Goal: Task Accomplishment & Management: Use online tool/utility

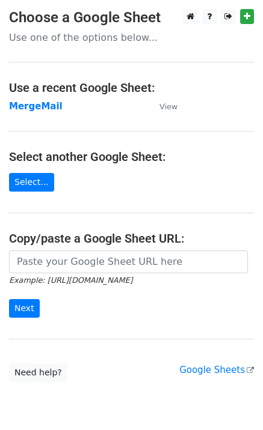
click at [42, 109] on strong "MergeMail" at bounding box center [35, 106] width 53 height 11
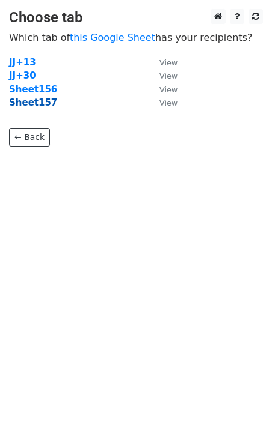
click at [44, 108] on strong "Sheet157" at bounding box center [33, 102] width 48 height 11
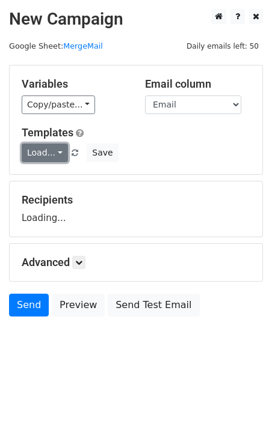
click at [55, 154] on link "Load..." at bounding box center [45, 153] width 46 height 19
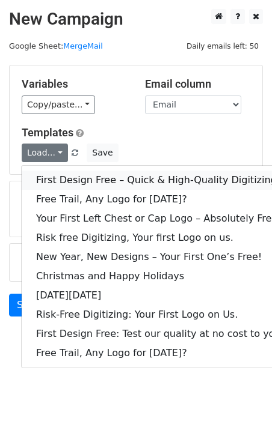
click at [75, 173] on link "First Design Free – Quick & High-Quality Digitizing!" at bounding box center [160, 180] width 276 height 19
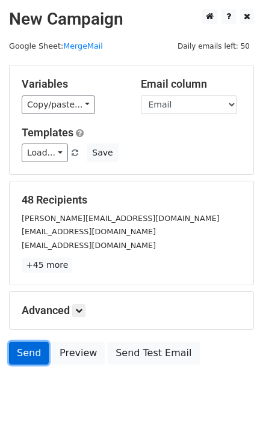
click at [16, 355] on link "Send" at bounding box center [29, 353] width 40 height 23
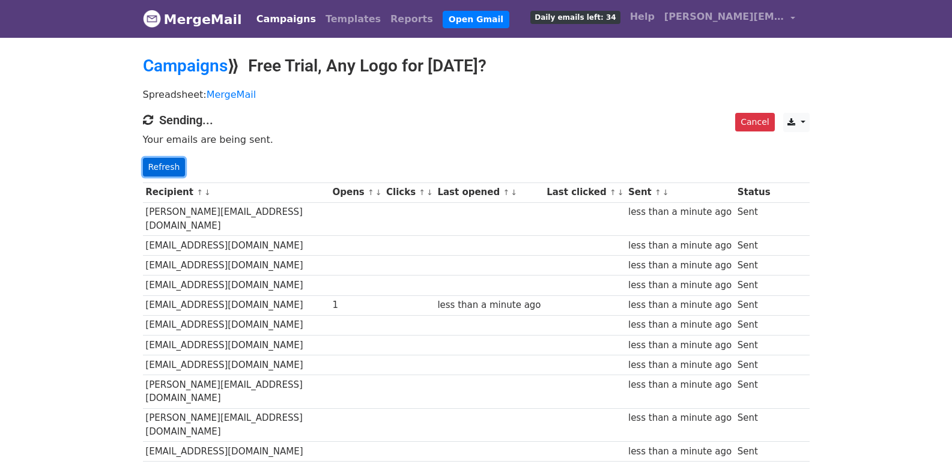
click at [168, 163] on link "Refresh" at bounding box center [164, 167] width 43 height 19
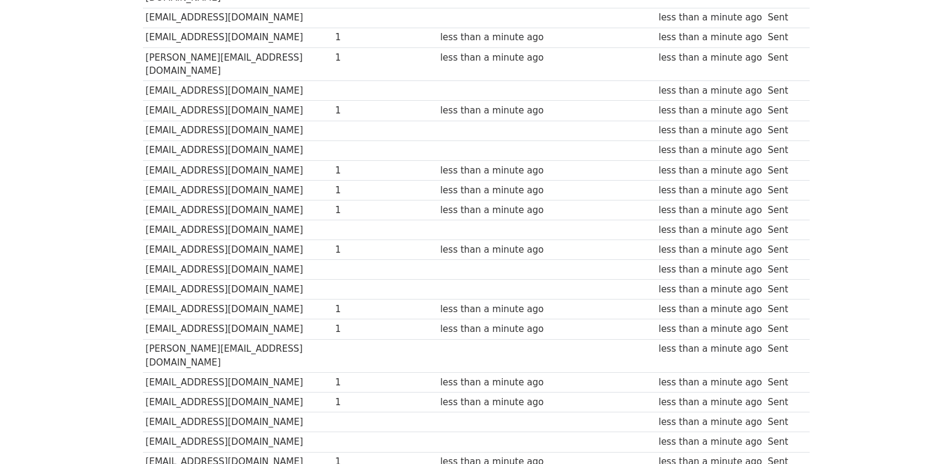
scroll to position [797, 0]
